Goal: Task Accomplishment & Management: Manage account settings

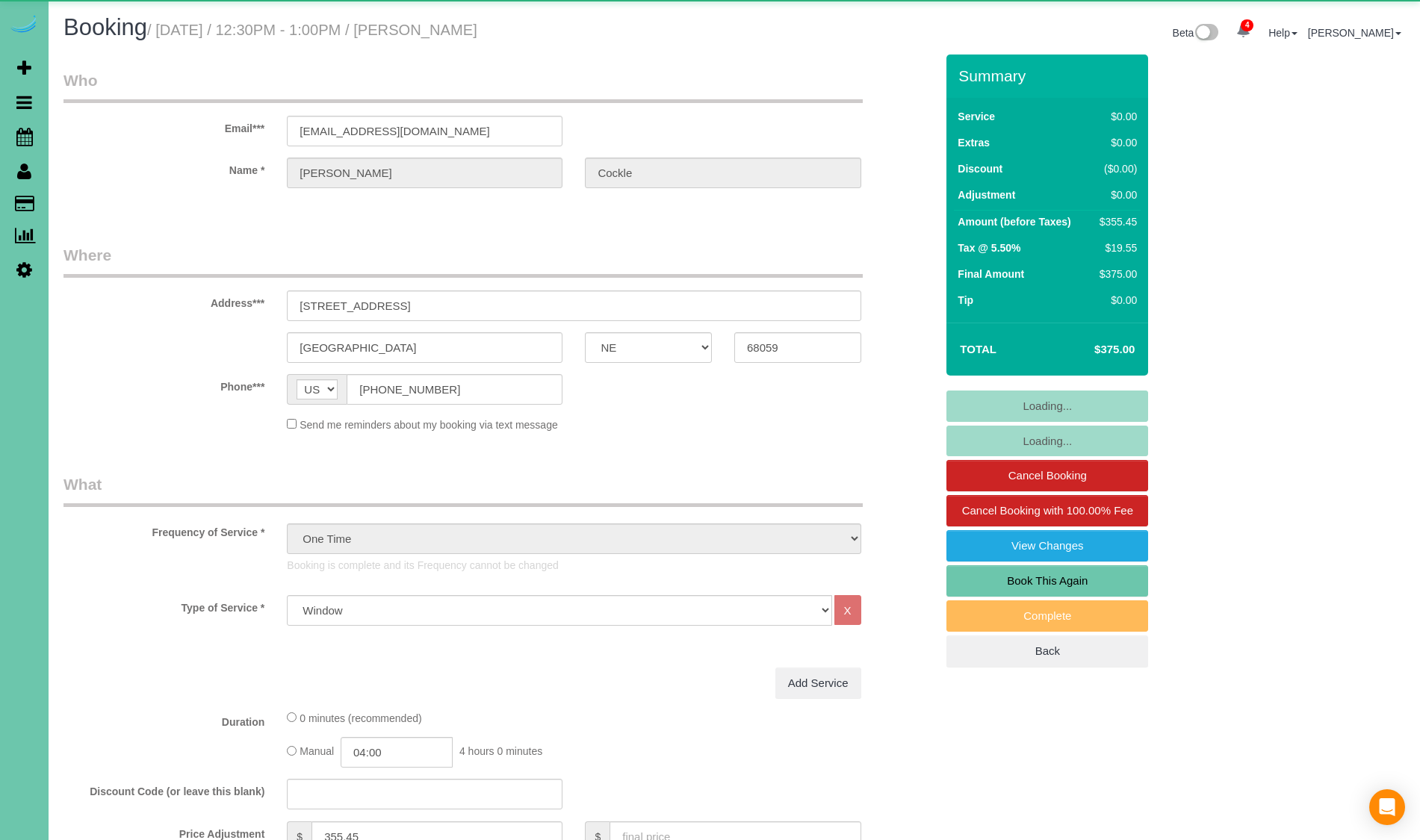
select select "NE"
select select "string:fspay"
select select "object:951"
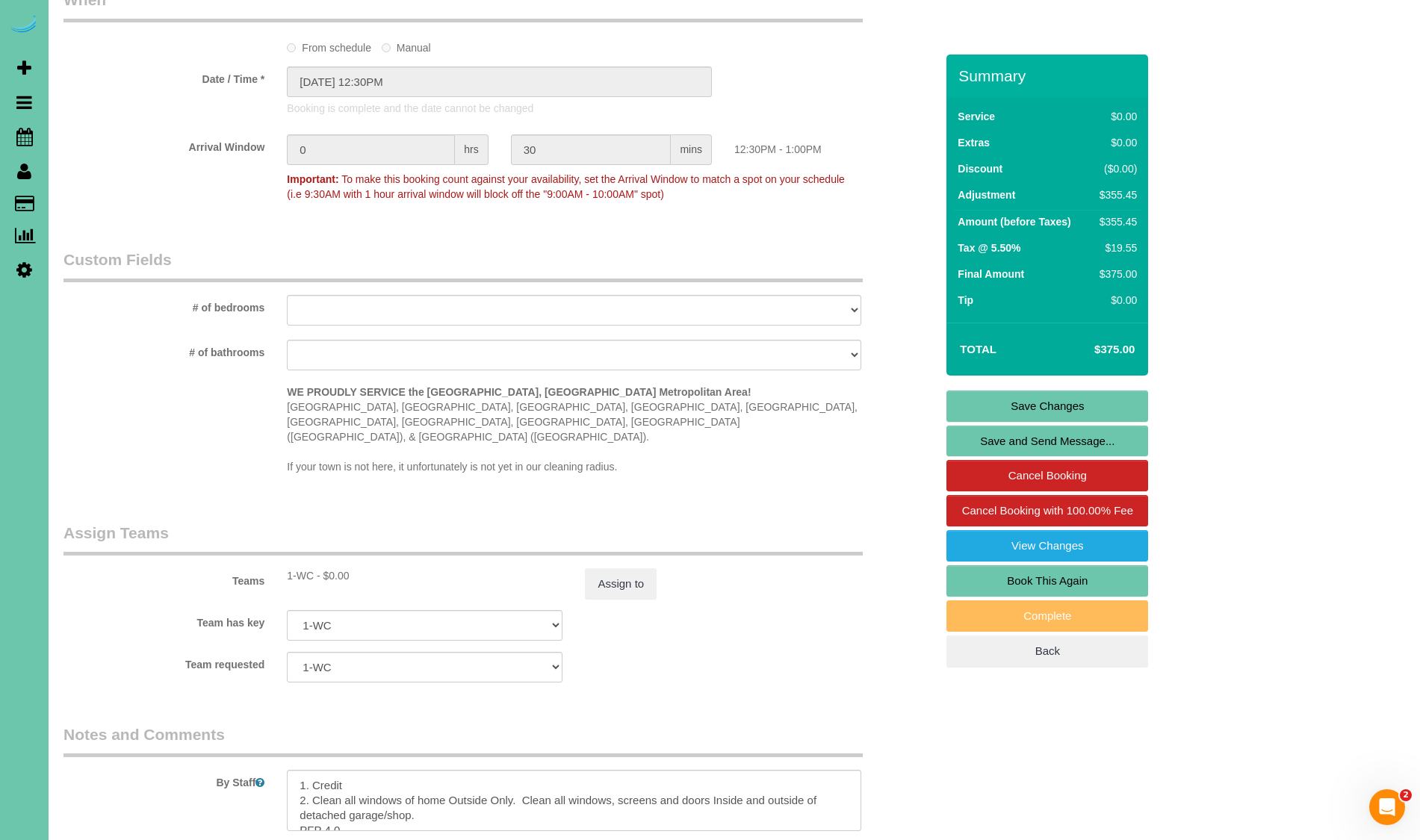
scroll to position [1373, 0]
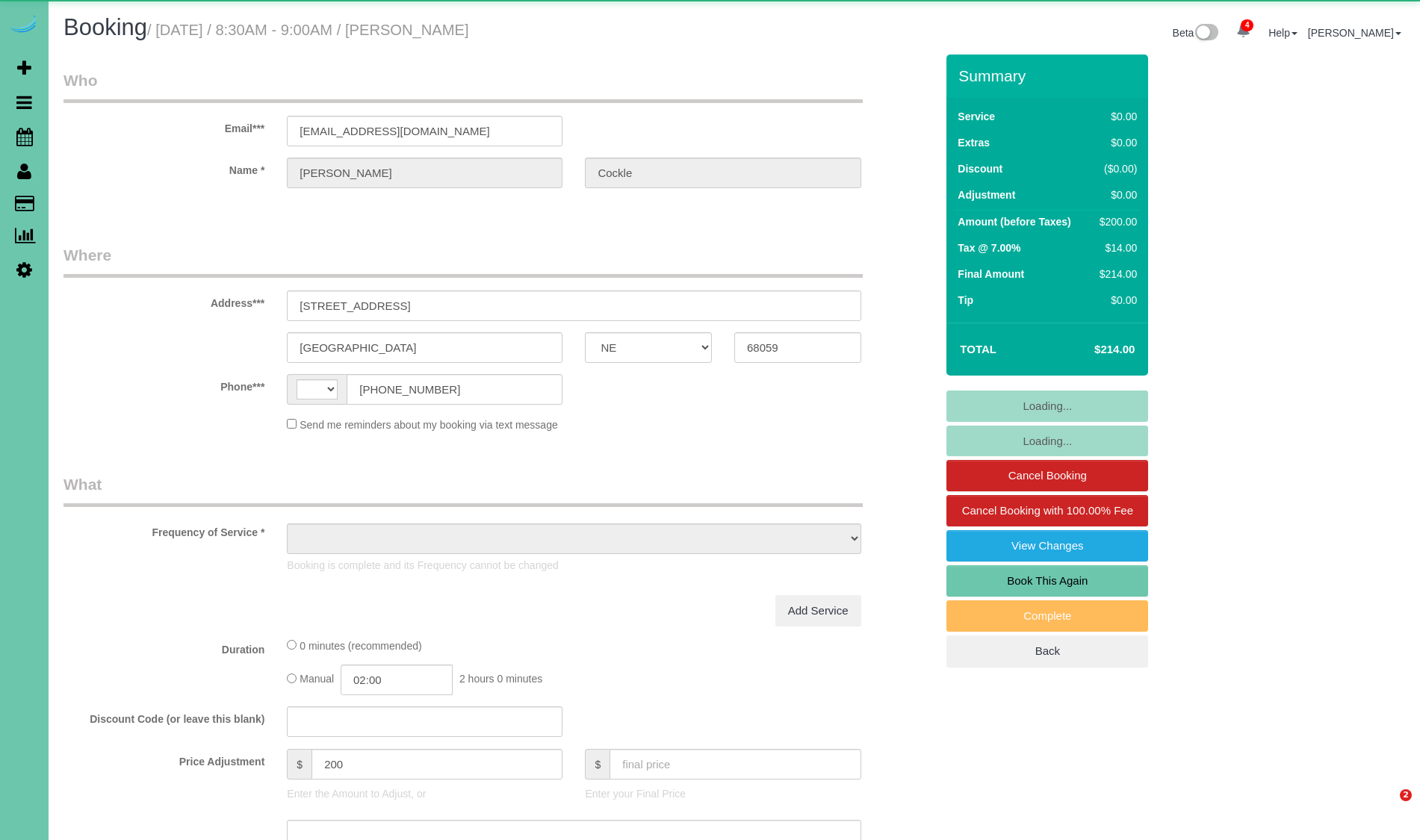
select select "NE"
select select "string:[GEOGRAPHIC_DATA]"
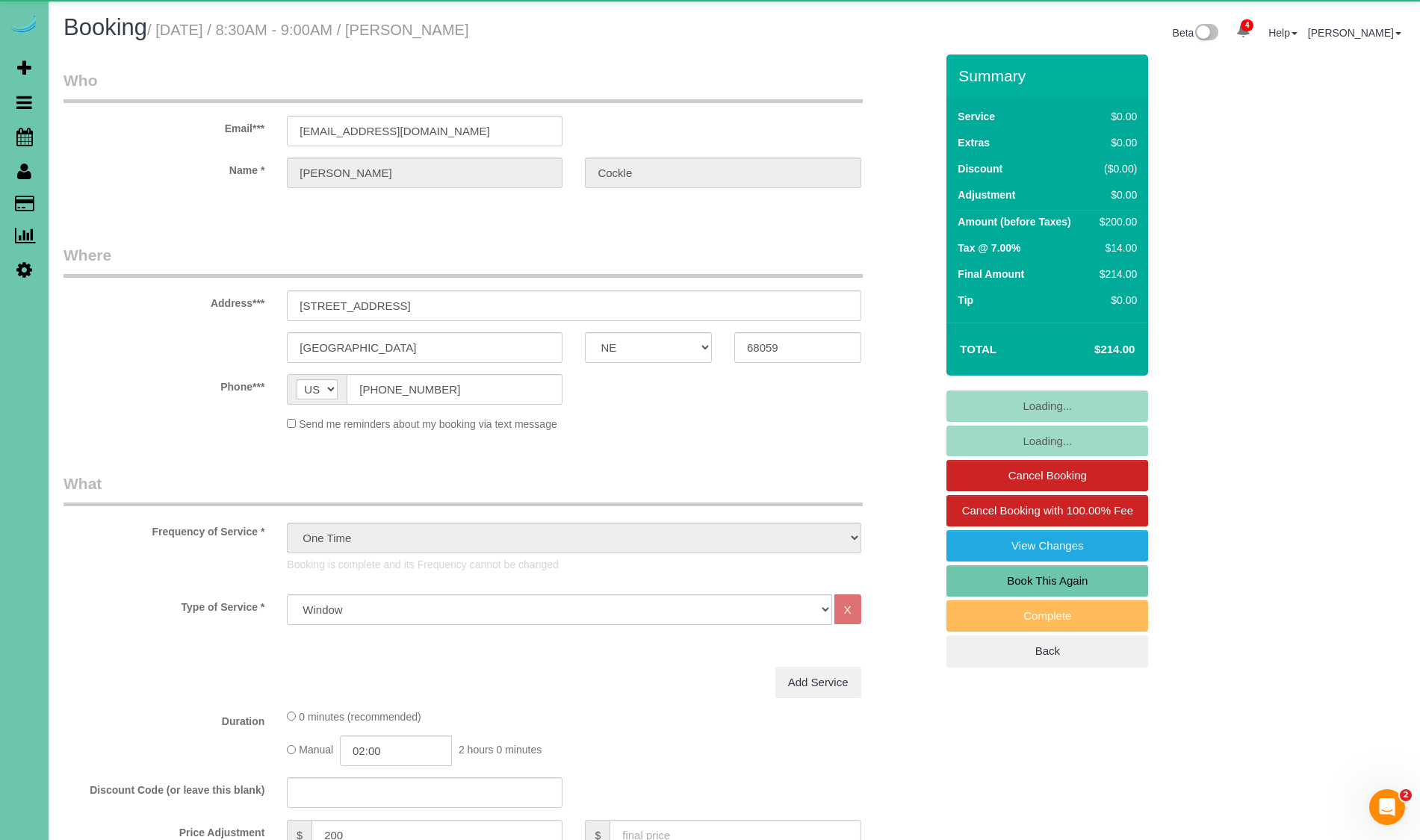
select select "object:951"
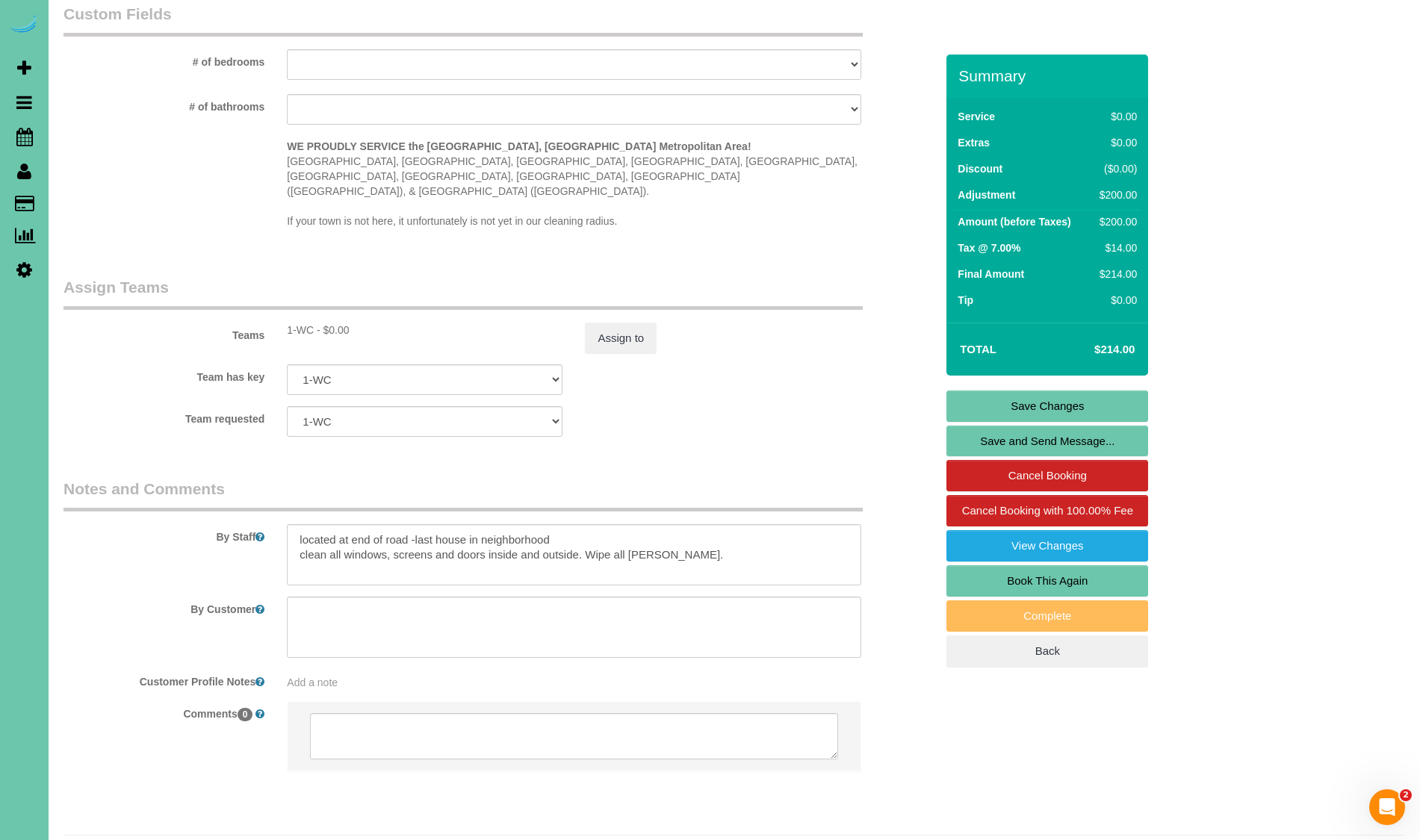
scroll to position [1636, 0]
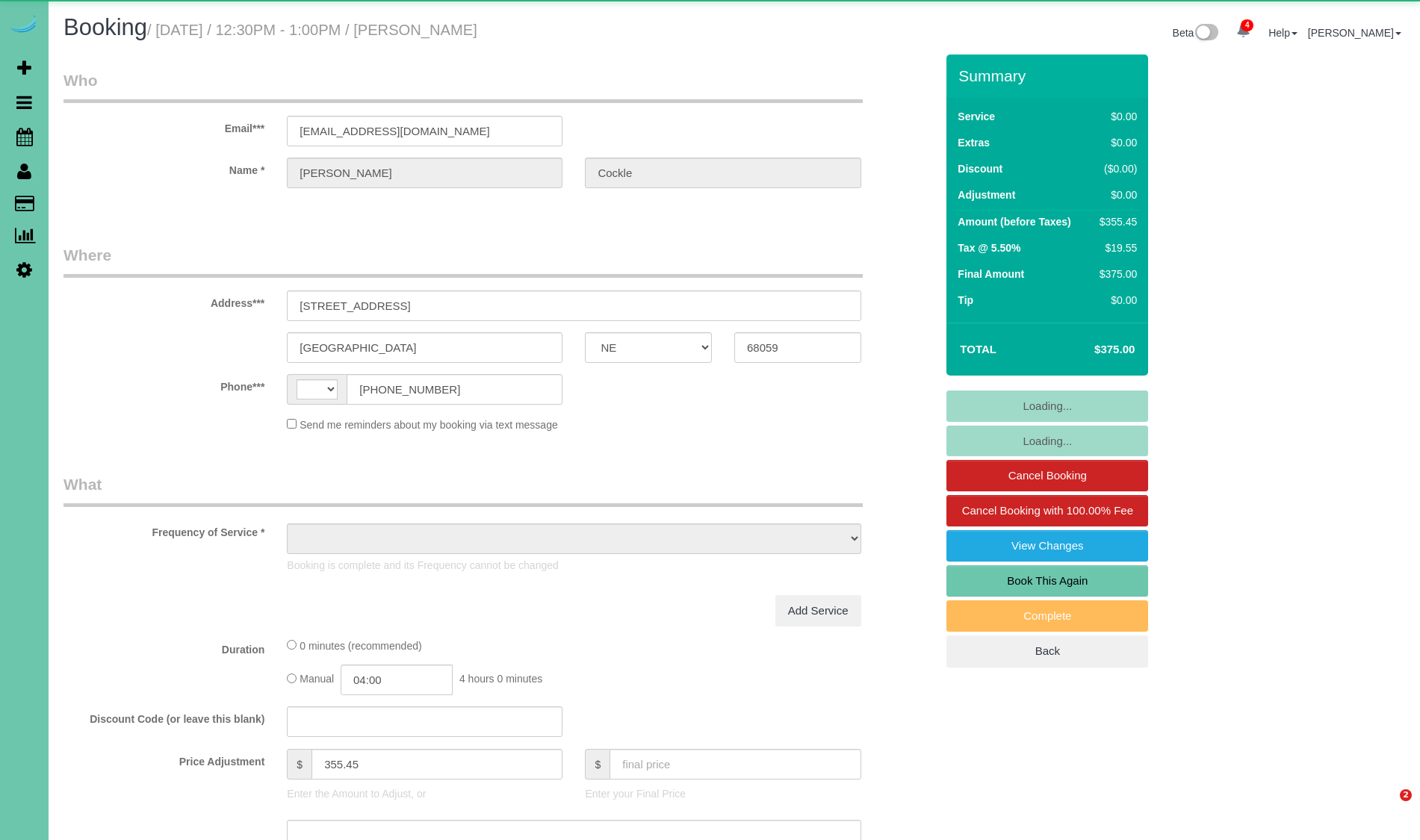
select select "NE"
select select "string:US"
select select "object:704"
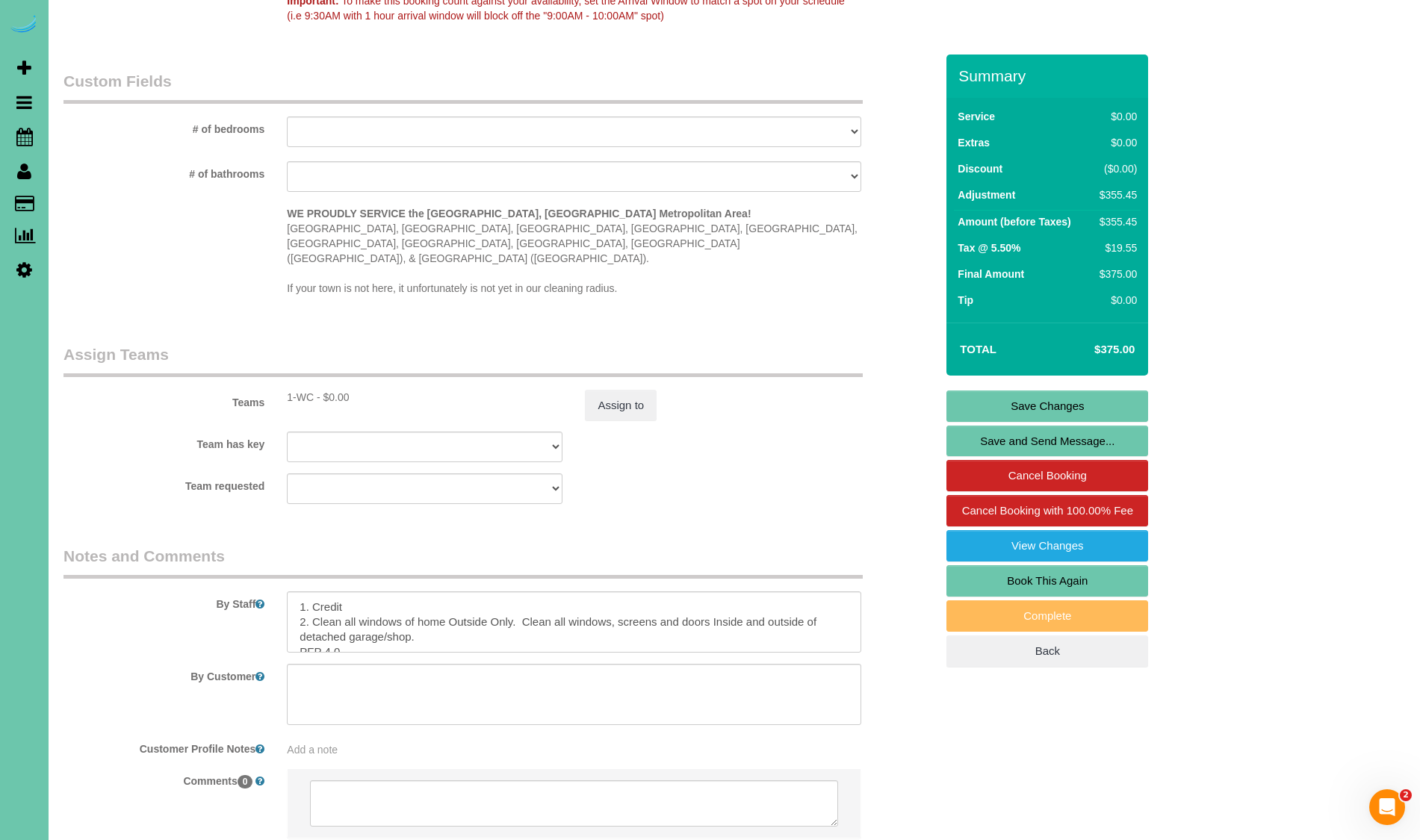
scroll to position [1614, 0]
